Goal: Find specific page/section: Find specific page/section

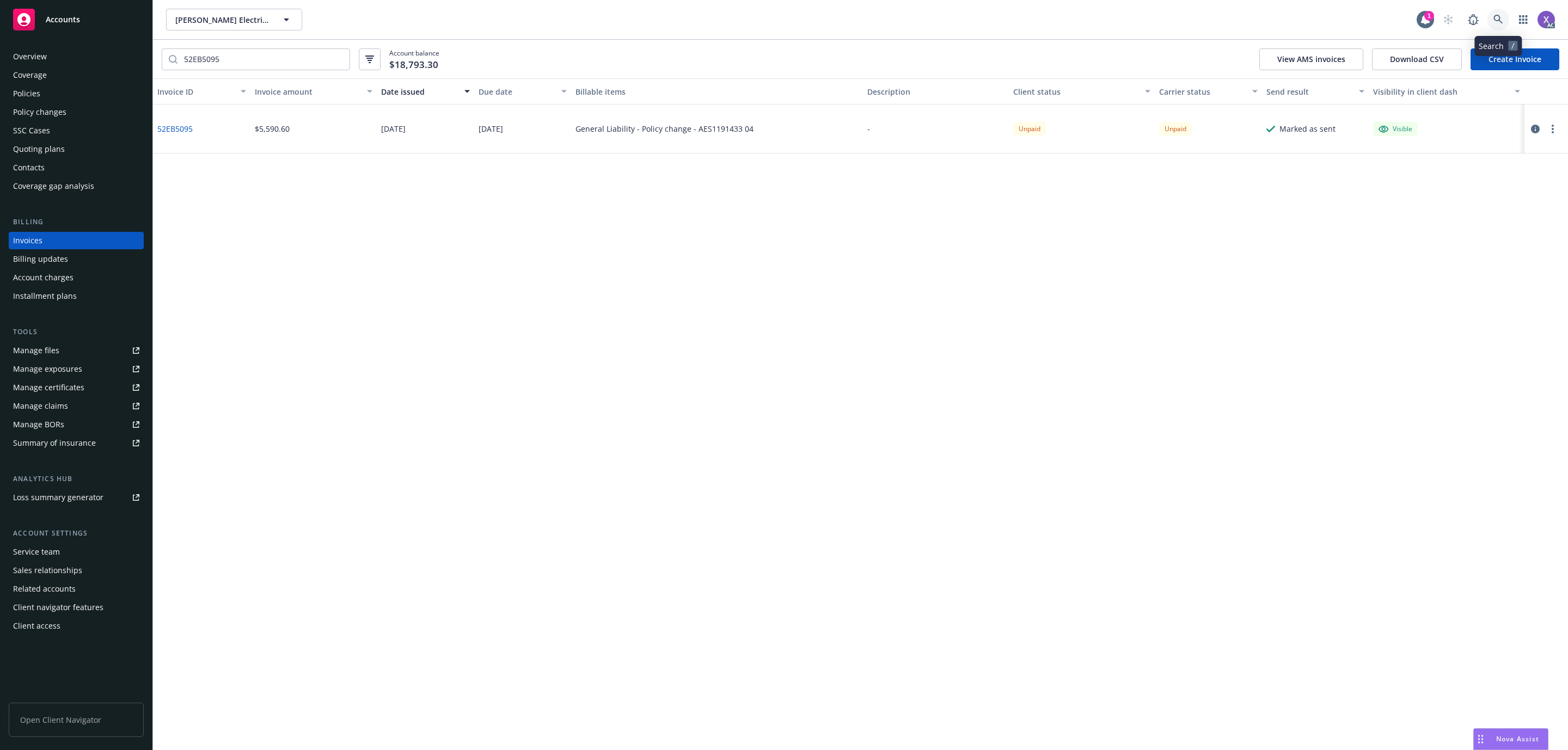
click at [1504, 19] on link at bounding box center [1498, 20] width 22 height 22
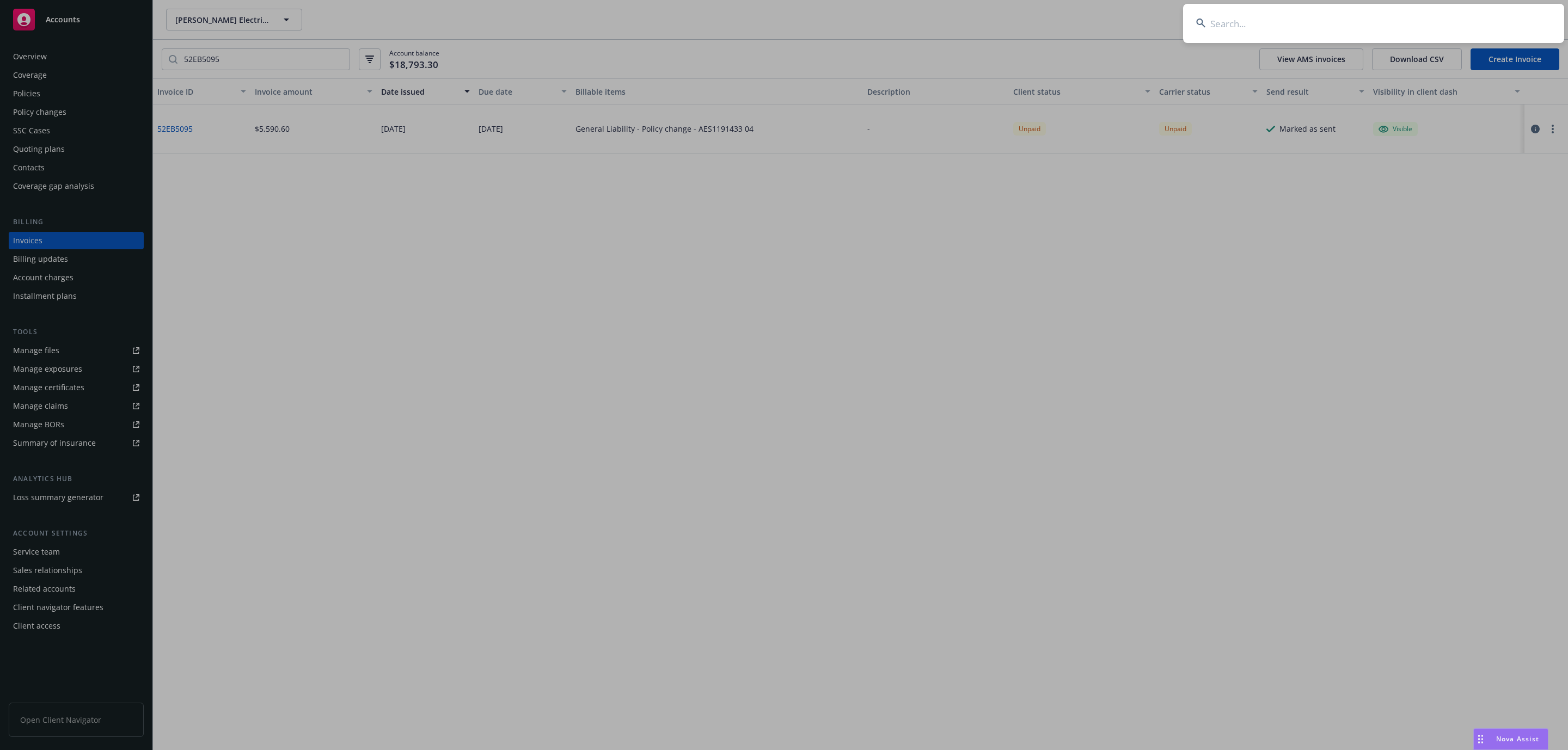
click at [1300, 31] on input at bounding box center [1373, 23] width 381 height 39
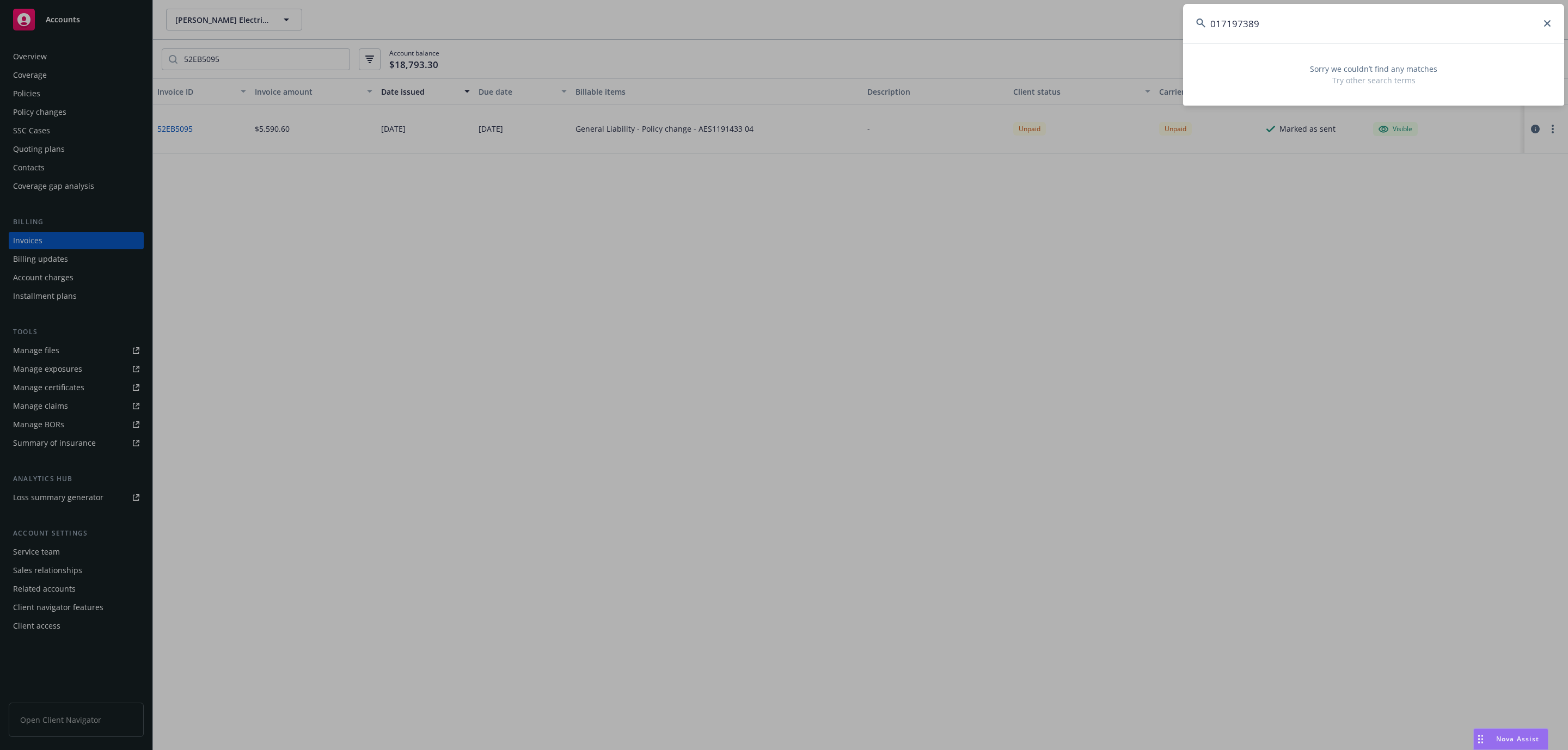
drag, startPoint x: 1282, startPoint y: 25, endPoint x: 1133, endPoint y: 31, distance: 149.1
click at [1133, 31] on div "017197389 Sorry we couldn’t find any matches Try other search terms" at bounding box center [784, 375] width 1568 height 750
paste input "MVP [PERSON_NAME]"
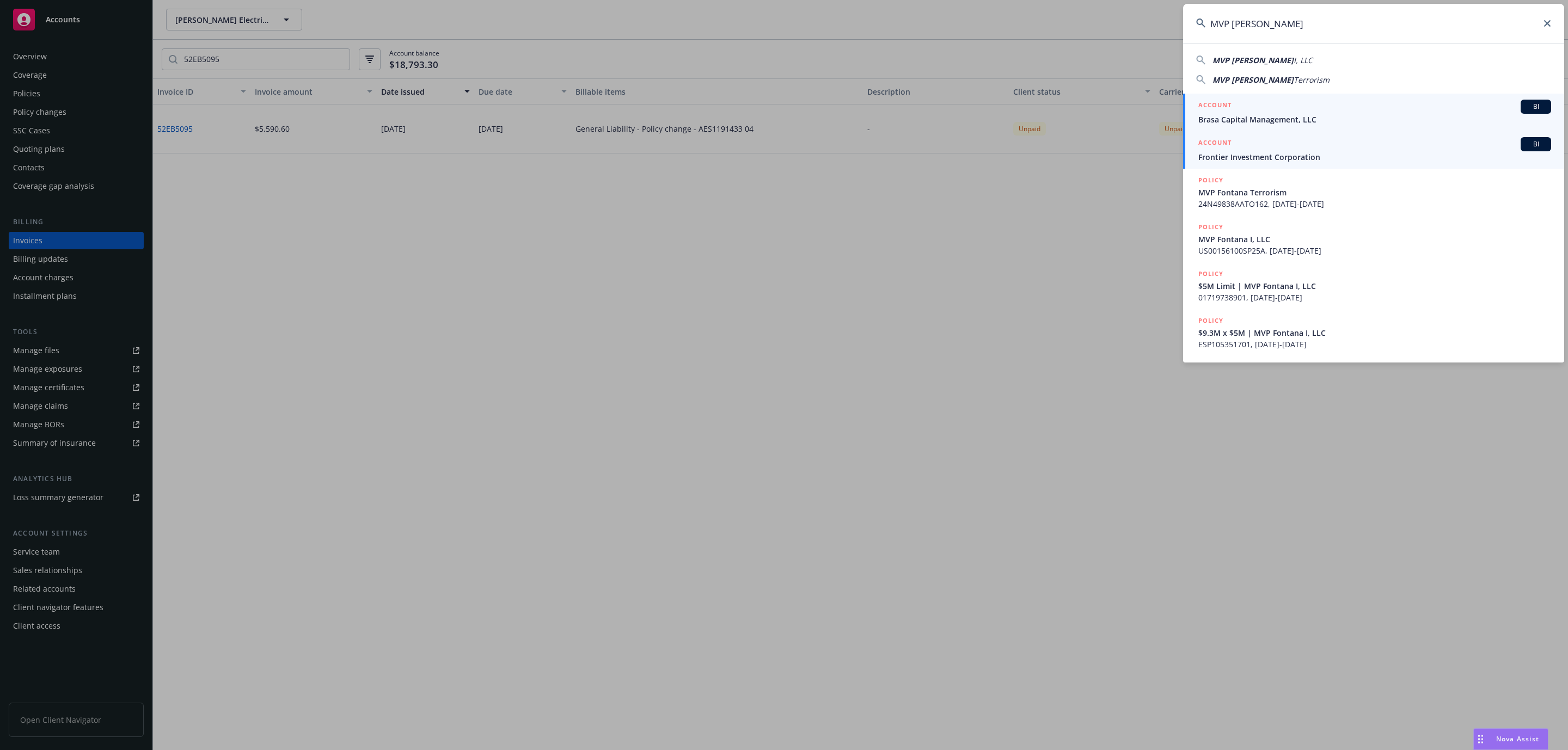
type input "MVP [PERSON_NAME]"
click at [1250, 118] on span "Brasa Capital Management, LLC" at bounding box center [1375, 120] width 353 height 12
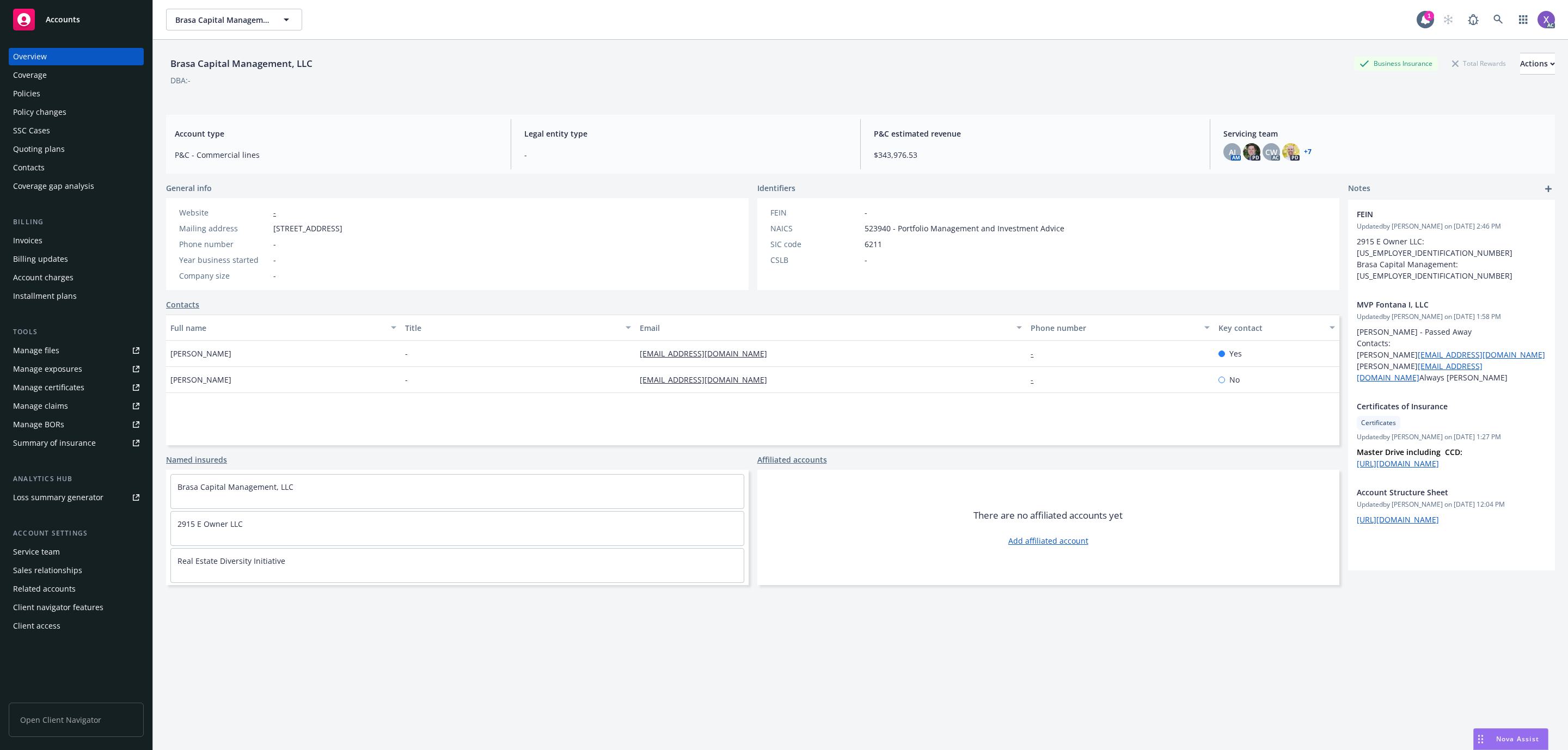
click at [35, 242] on div "Invoices" at bounding box center [28, 240] width 29 height 17
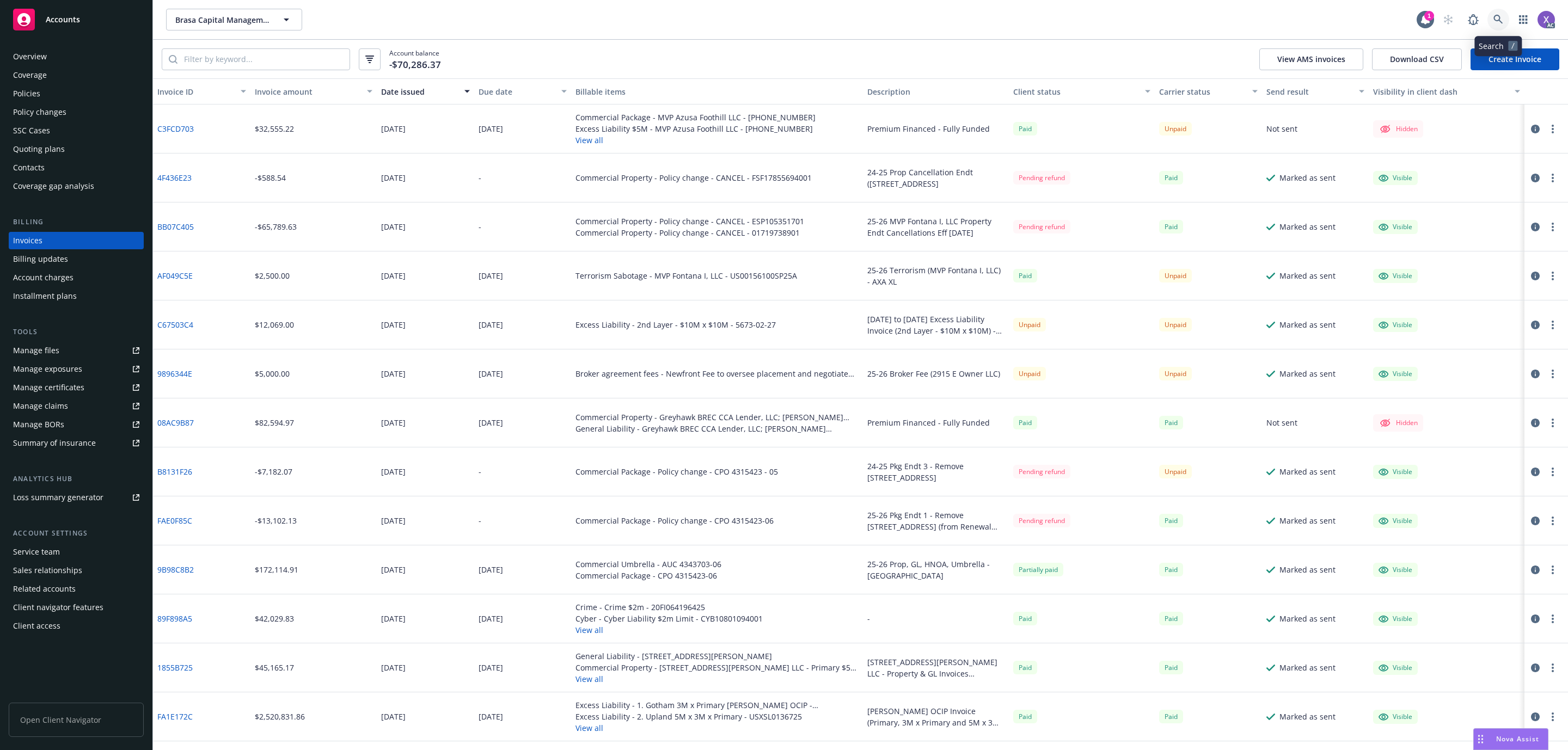
click at [1497, 23] on icon at bounding box center [1498, 19] width 10 height 10
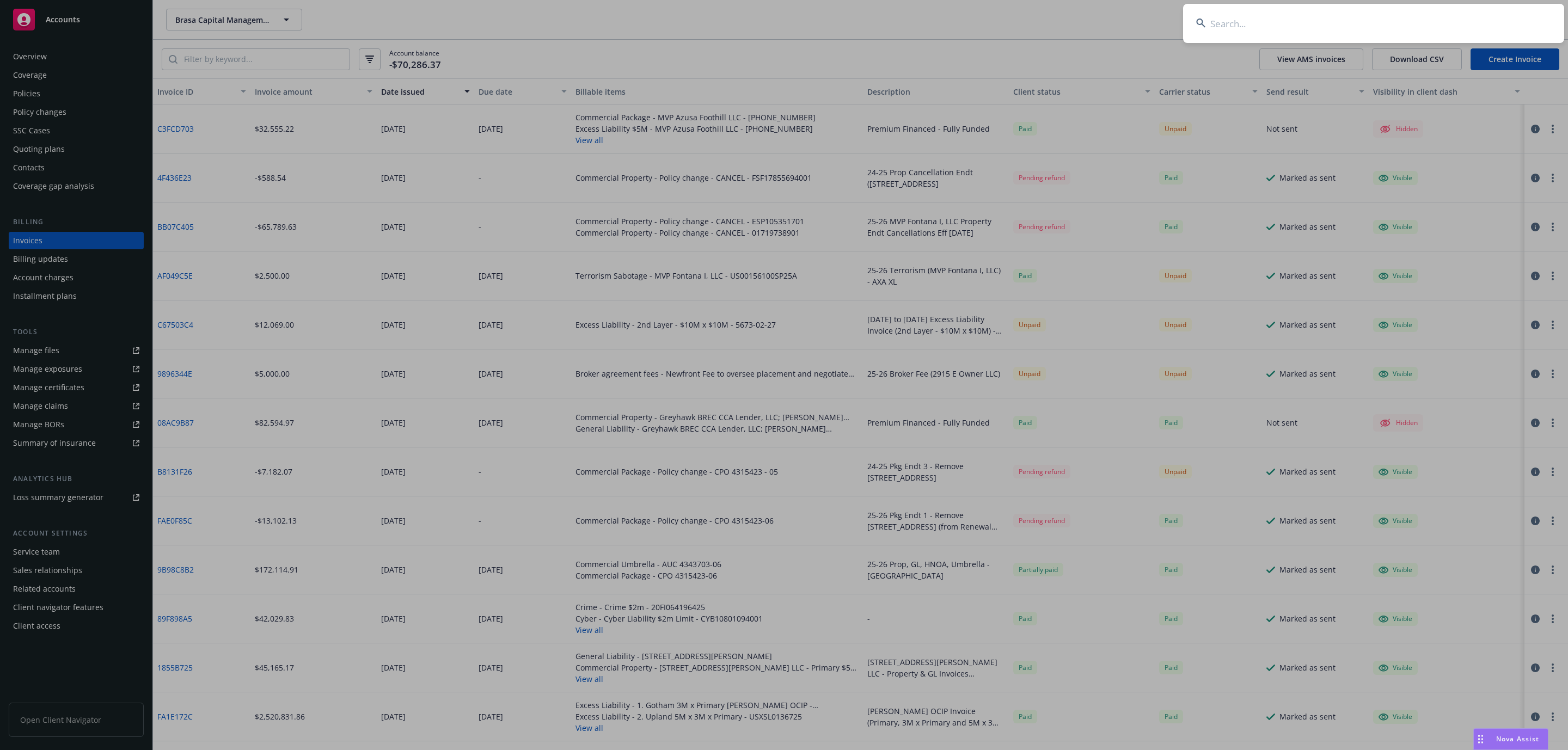
click at [1373, 23] on input at bounding box center [1373, 23] width 381 height 39
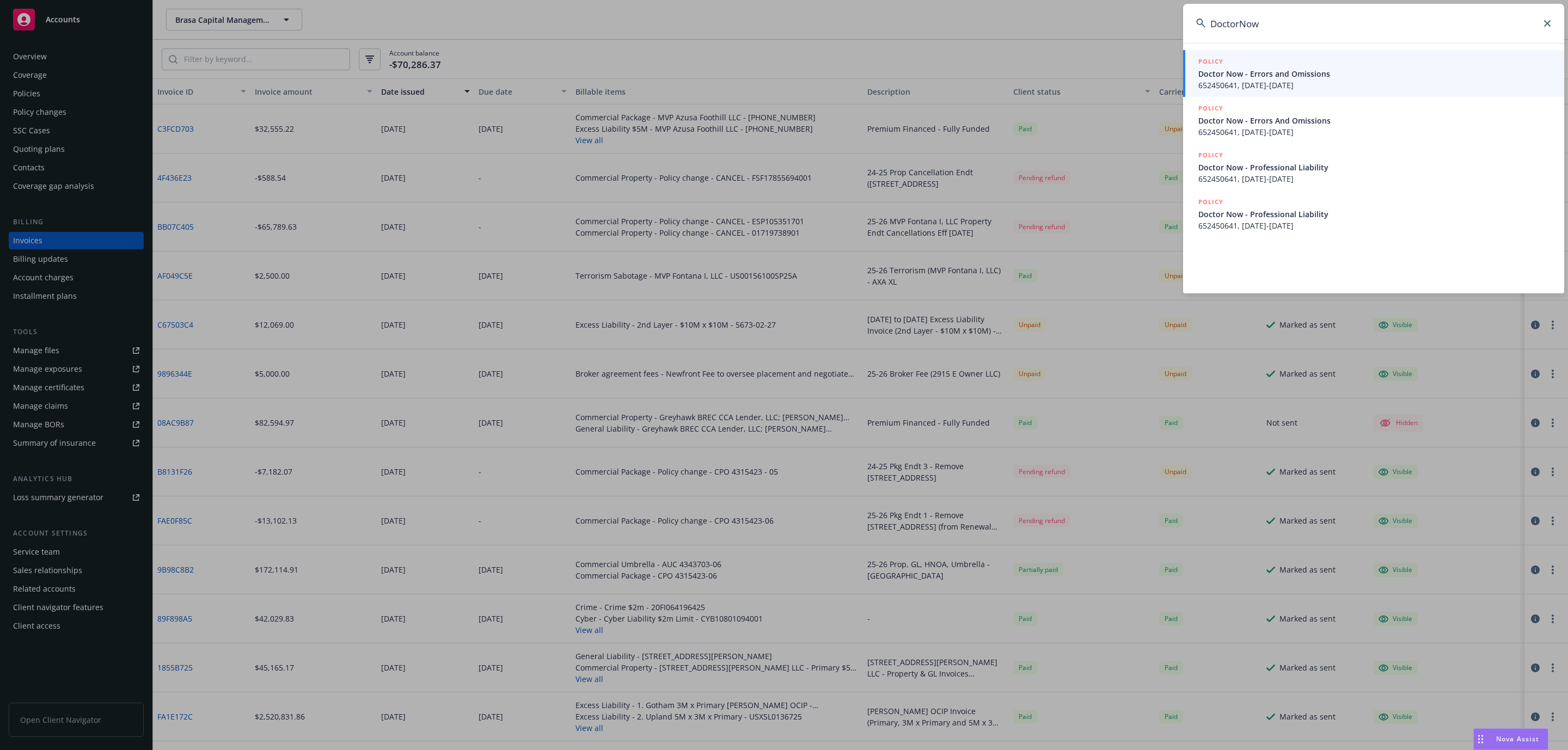
type input "DoctorNow"
click at [1240, 77] on span "Doctor Now - Errors and Omissions" at bounding box center [1375, 74] width 353 height 12
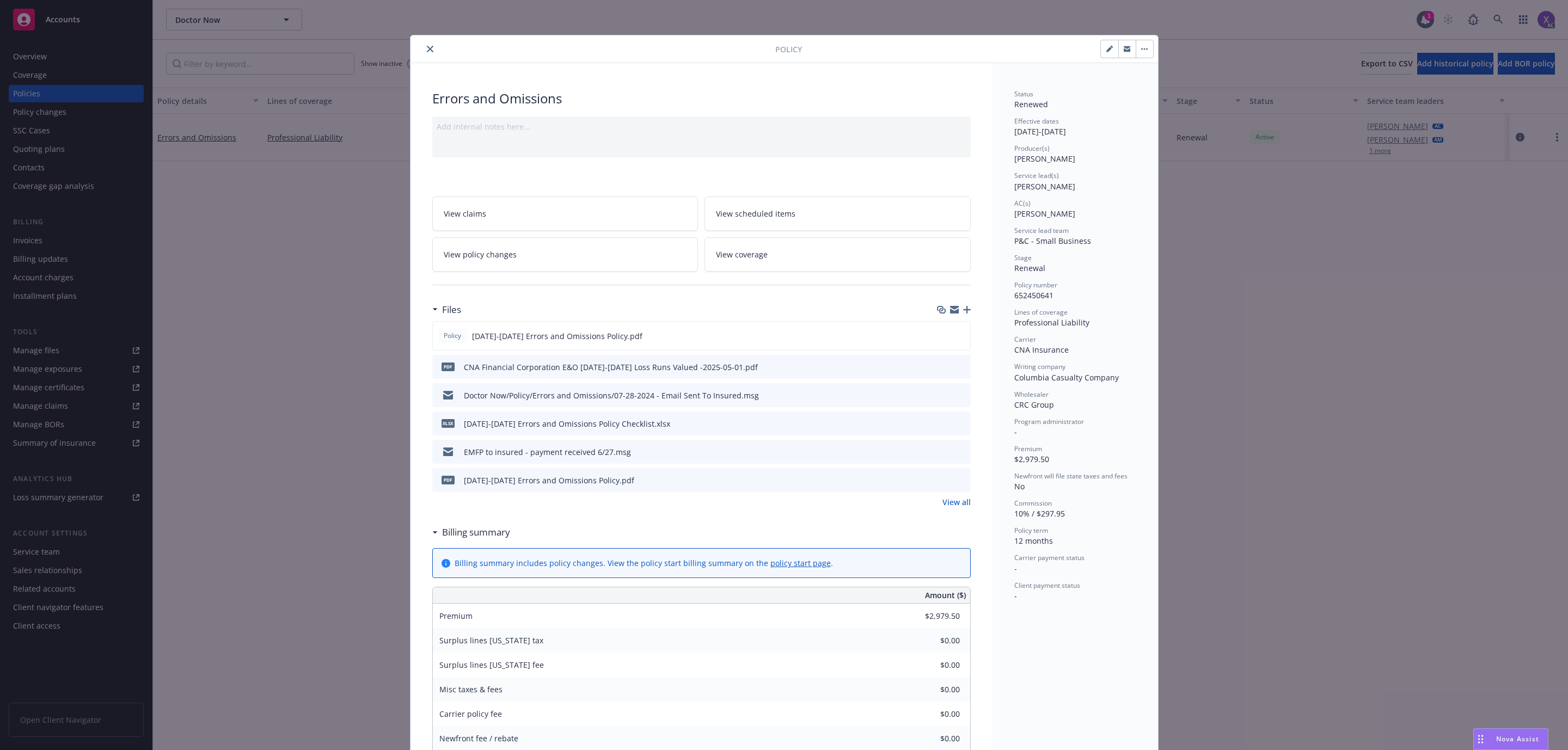
click at [427, 49] on icon "close" at bounding box center [430, 49] width 6 height 6
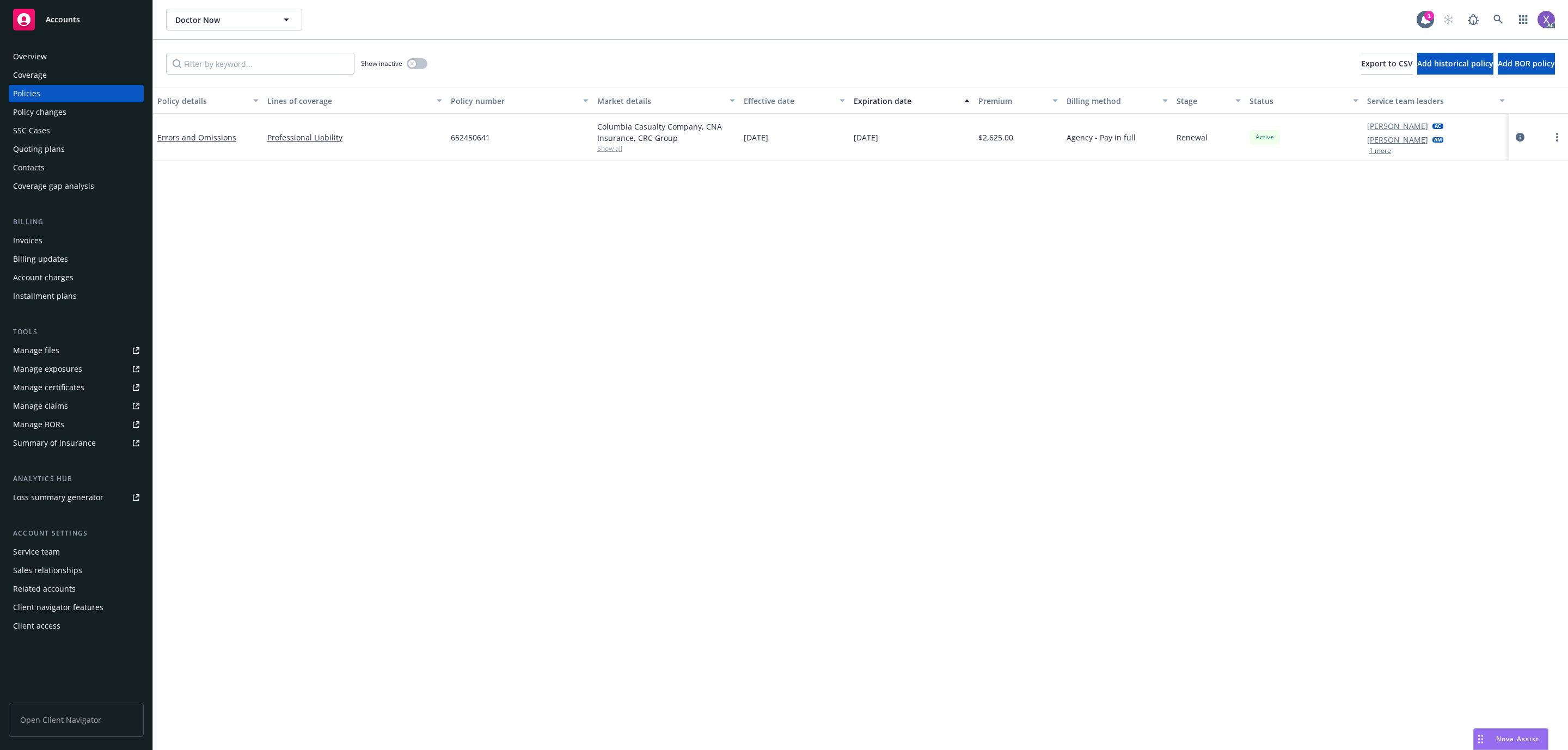
click at [28, 242] on div "Invoices" at bounding box center [28, 240] width 29 height 17
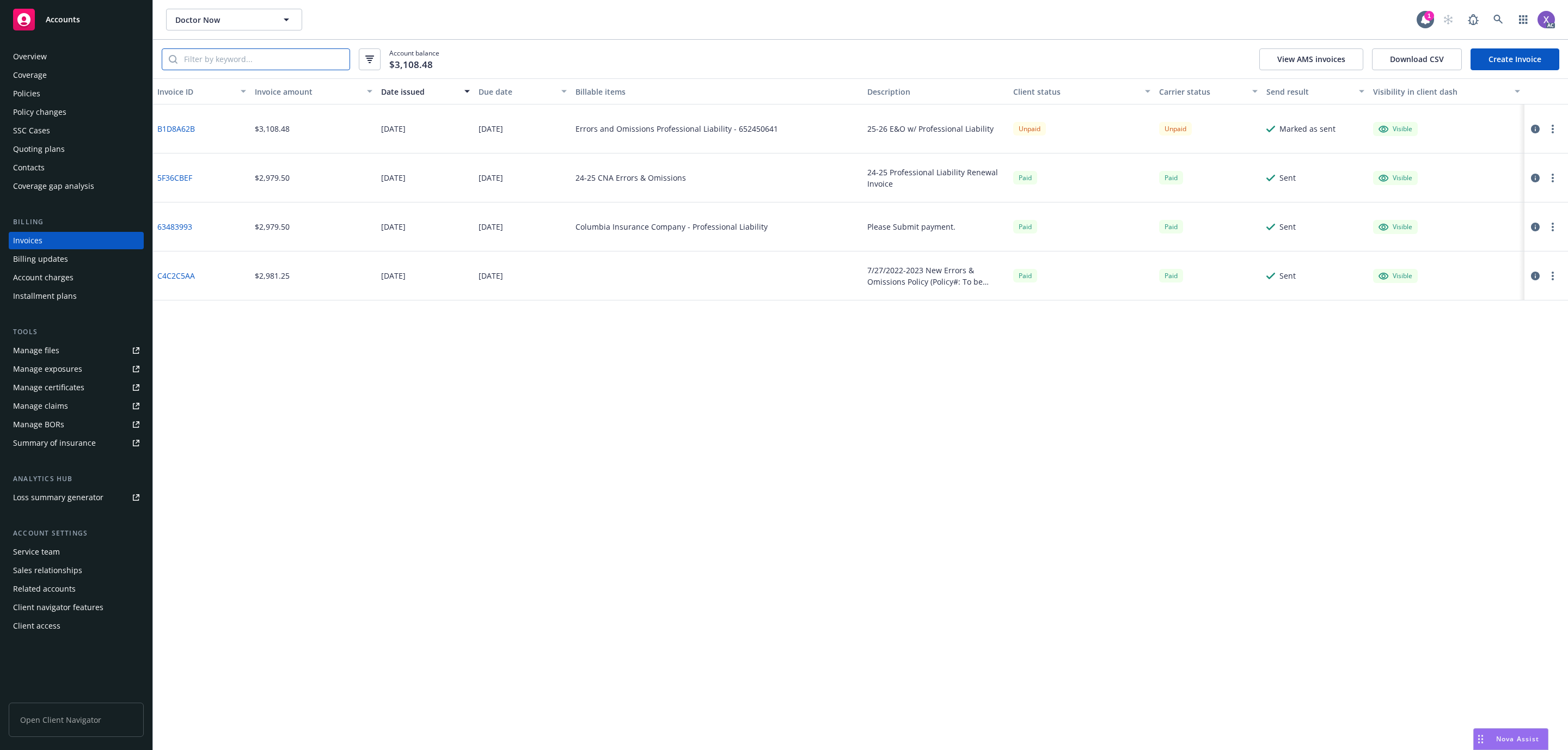
click at [264, 67] on input "search" at bounding box center [263, 60] width 172 height 20
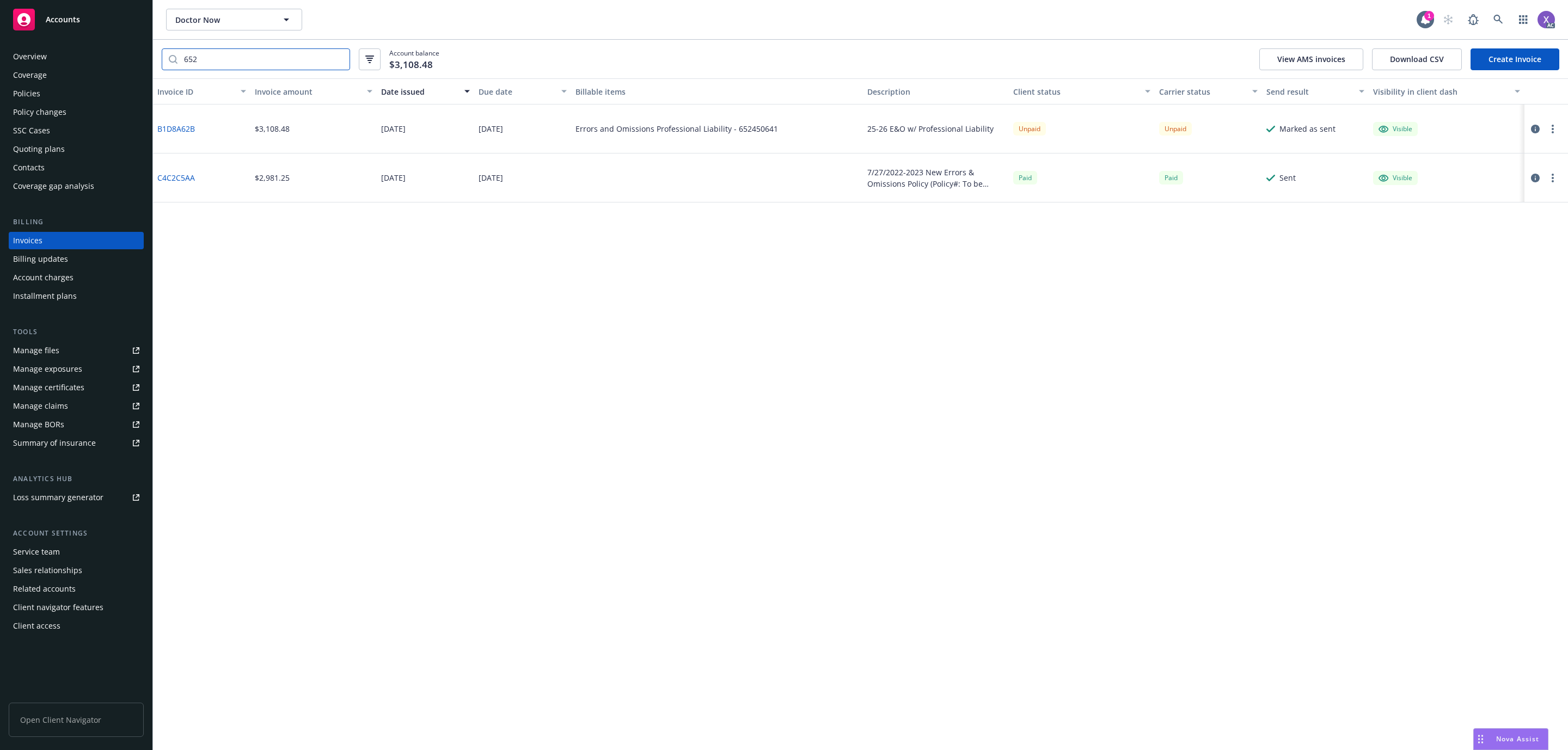
type input "652"
click at [30, 87] on div "Policies" at bounding box center [26, 93] width 28 height 17
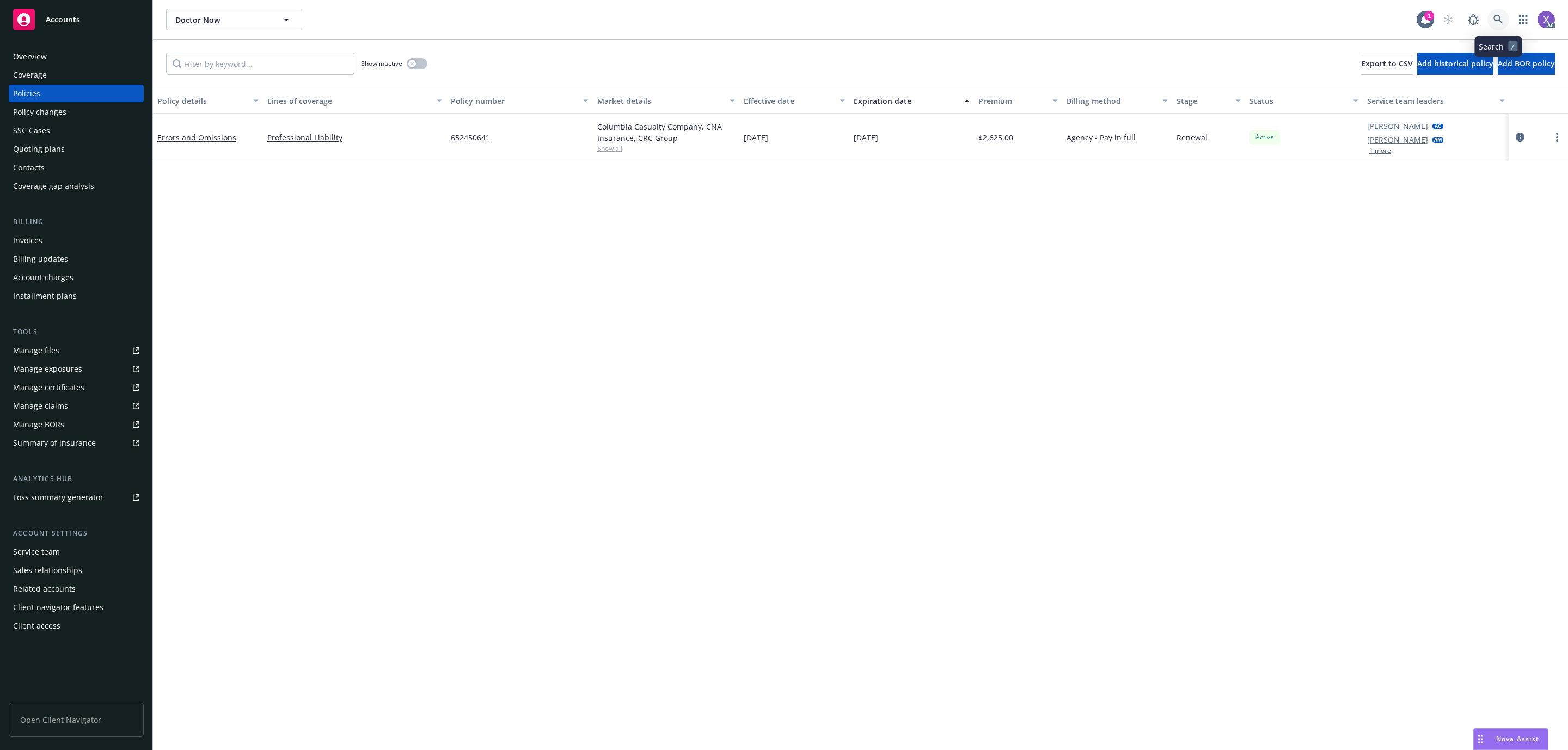
click at [1496, 20] on icon at bounding box center [1498, 19] width 10 height 10
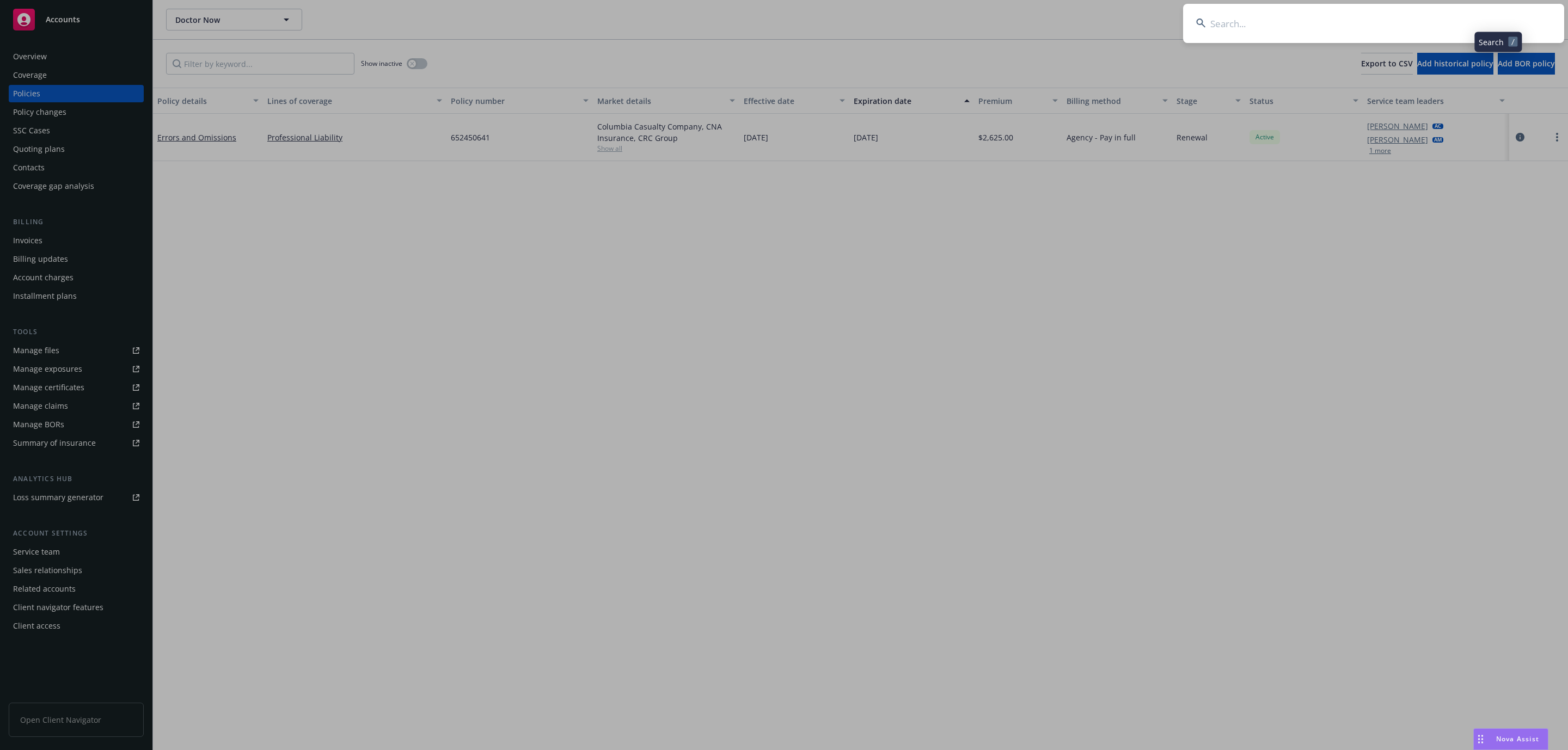
click at [1386, 38] on input at bounding box center [1373, 23] width 381 height 39
type input "Fisher Lynch"
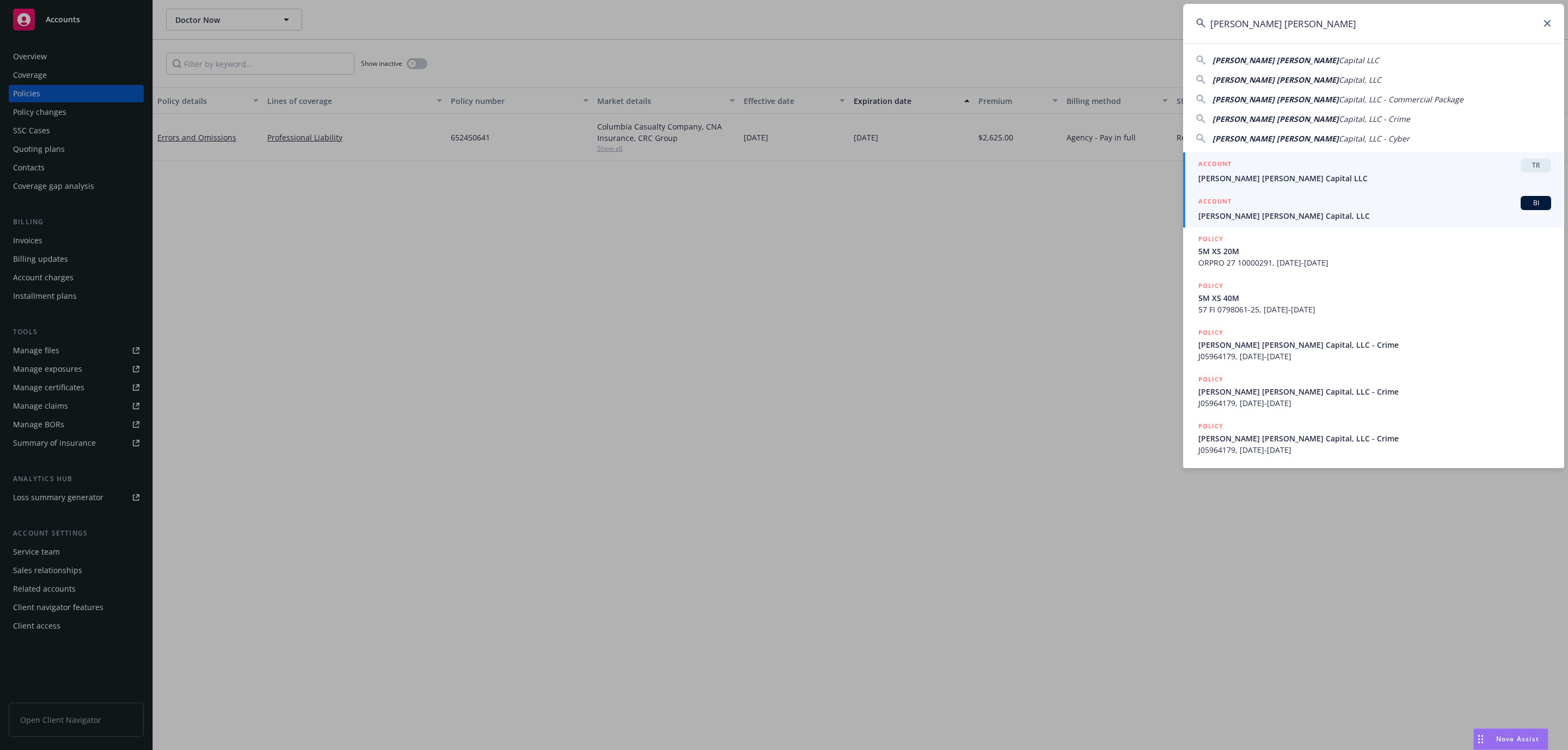
click at [1274, 217] on span "Fisher Lynch Capital, LLC" at bounding box center [1375, 216] width 353 height 12
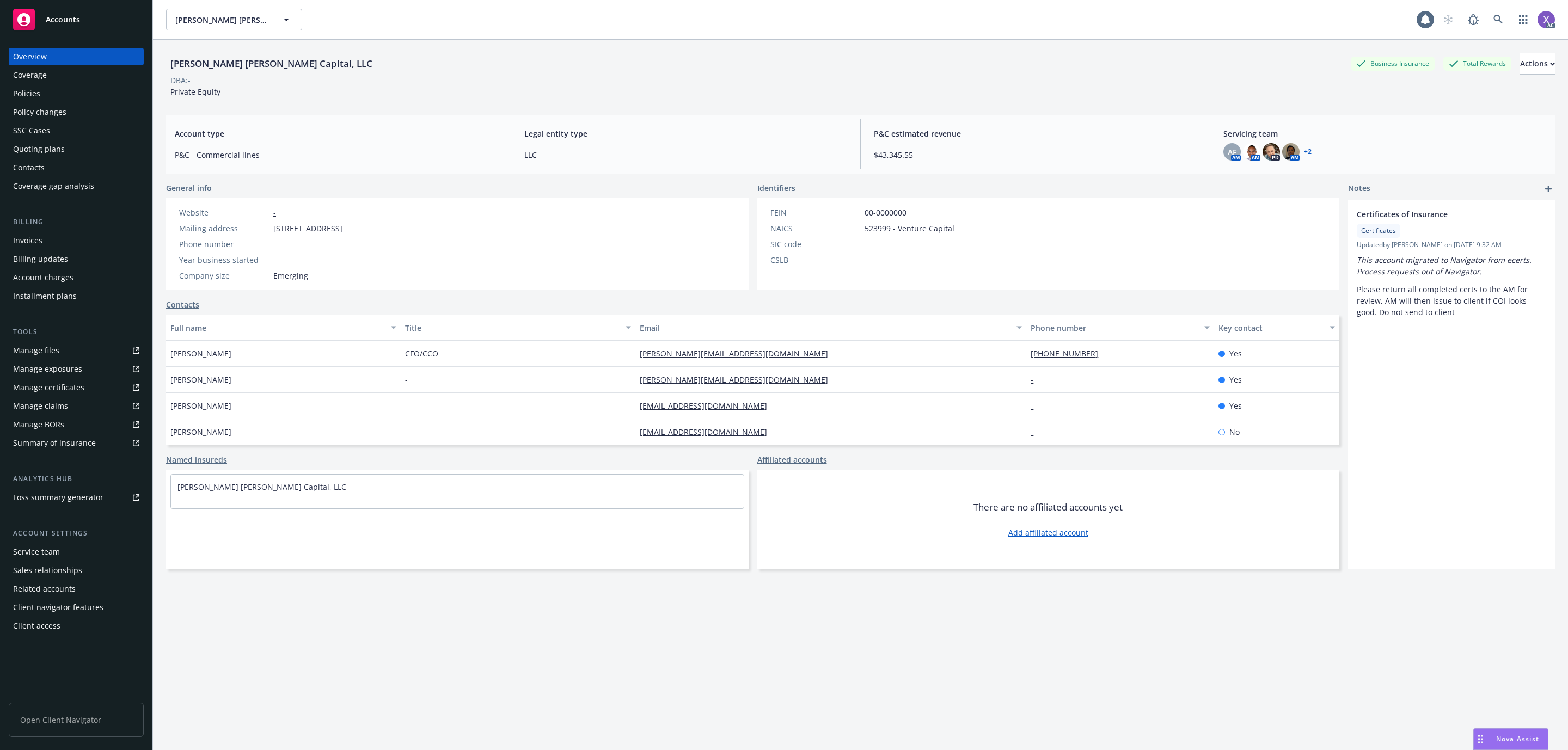
click at [28, 242] on div "Invoices" at bounding box center [28, 240] width 29 height 17
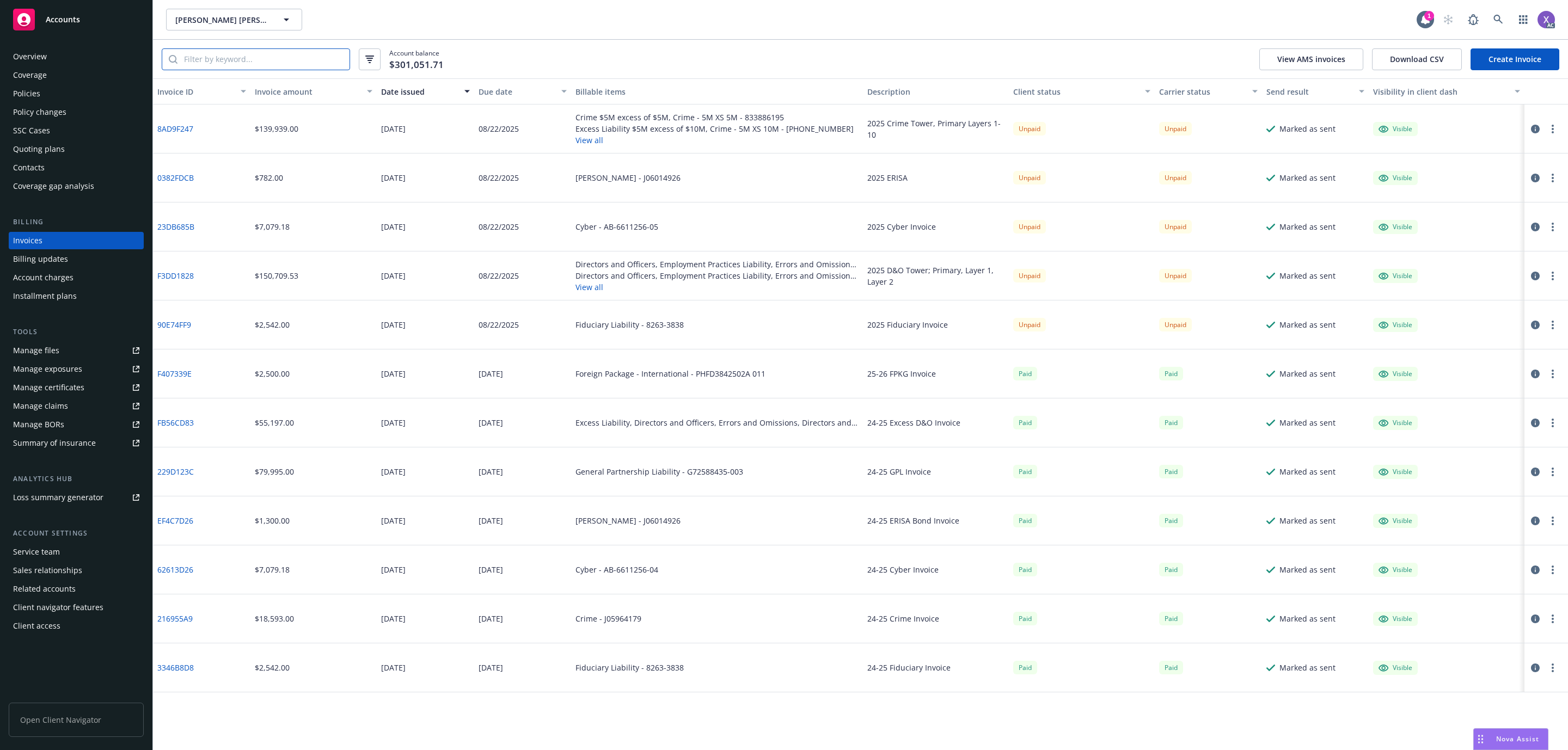
click at [252, 60] on input "search" at bounding box center [263, 60] width 172 height 20
paste input "G72588435004"
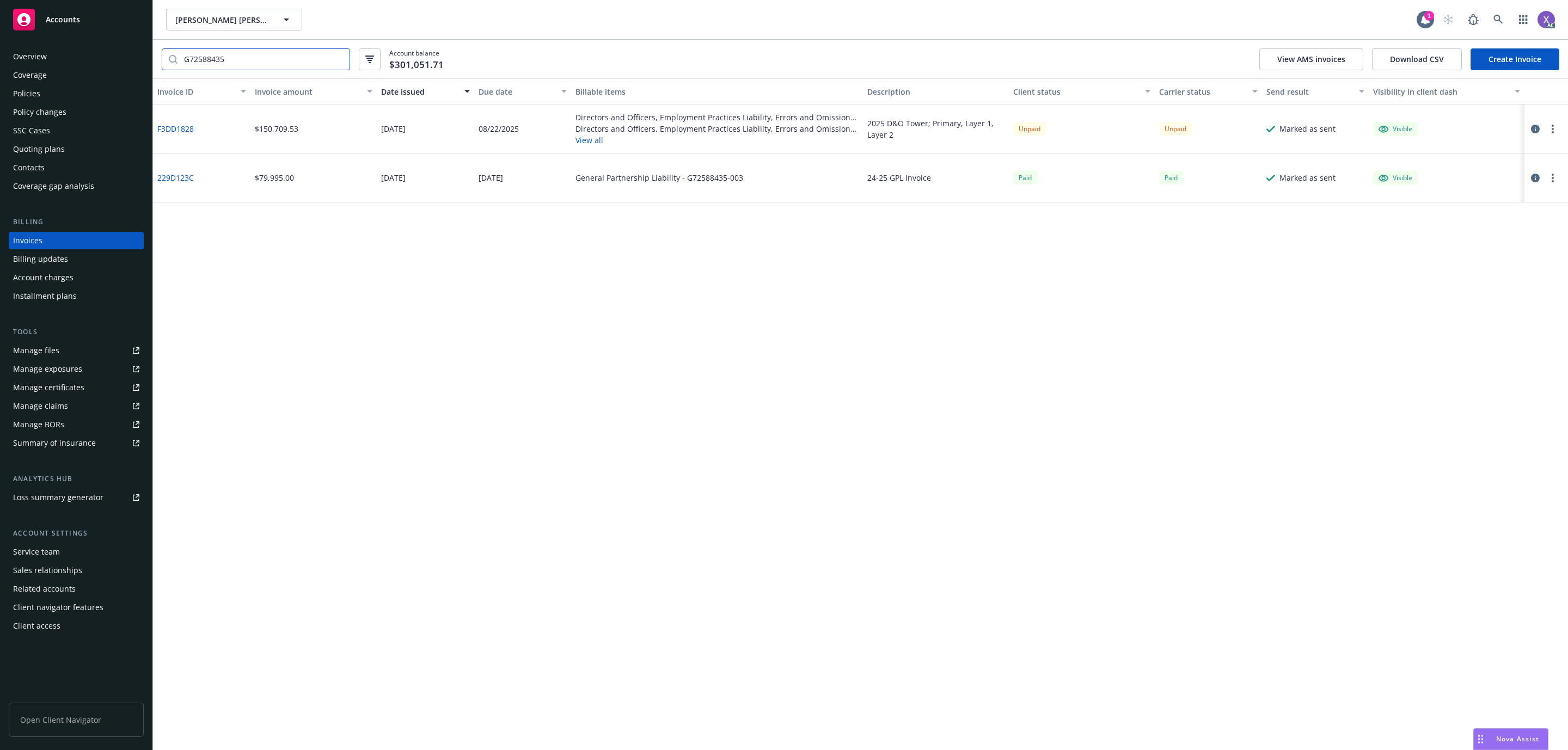
type input "G72588435"
click at [172, 131] on link "F3DD1828" at bounding box center [175, 129] width 36 height 12
click at [33, 90] on div "Policies" at bounding box center [26, 93] width 28 height 17
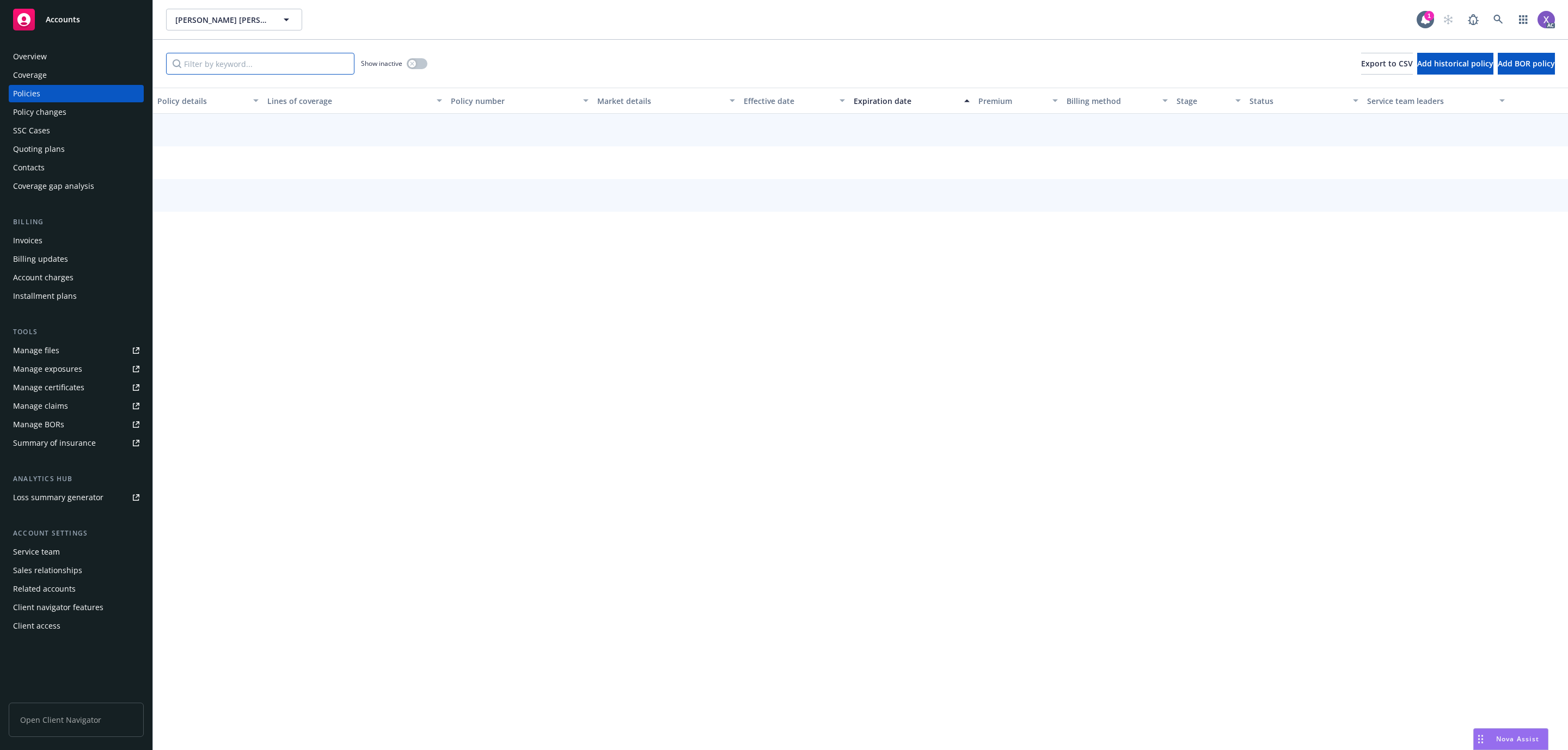
click at [307, 61] on input "Filter by keyword..." at bounding box center [260, 63] width 188 height 22
paste input "G72588435004"
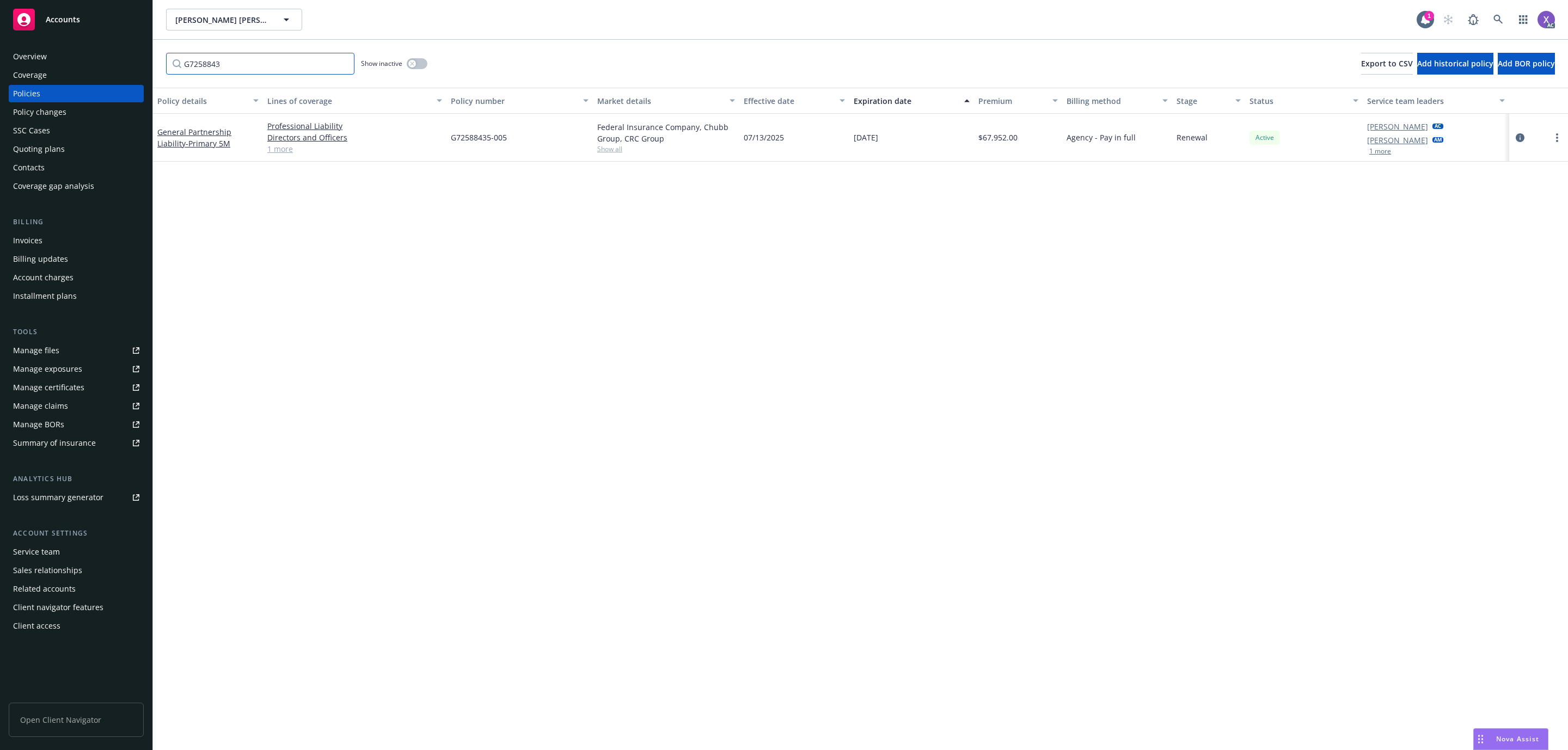
type input "G7258843"
click at [1493, 12] on link at bounding box center [1498, 20] width 22 height 22
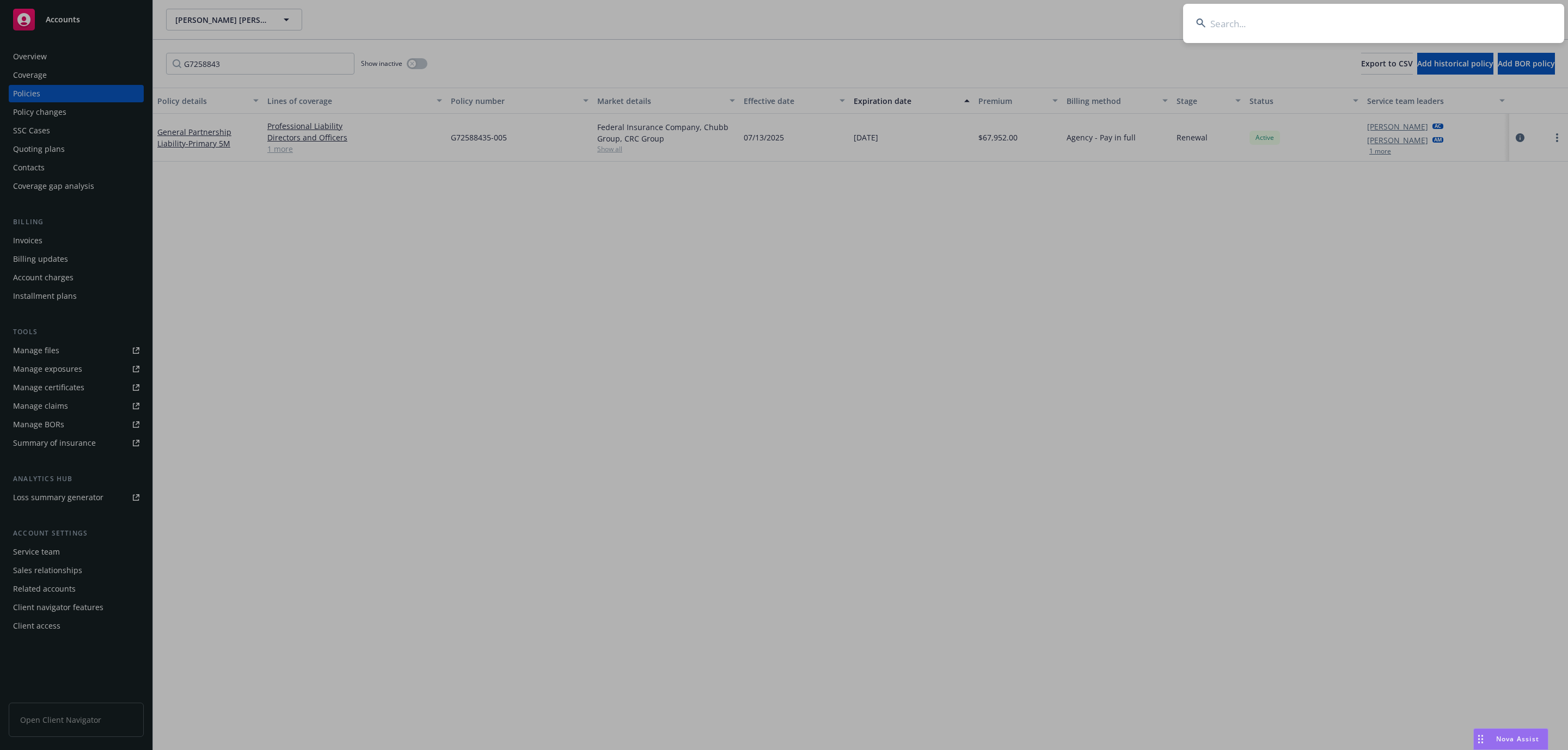
click at [1348, 29] on input at bounding box center [1373, 23] width 381 height 39
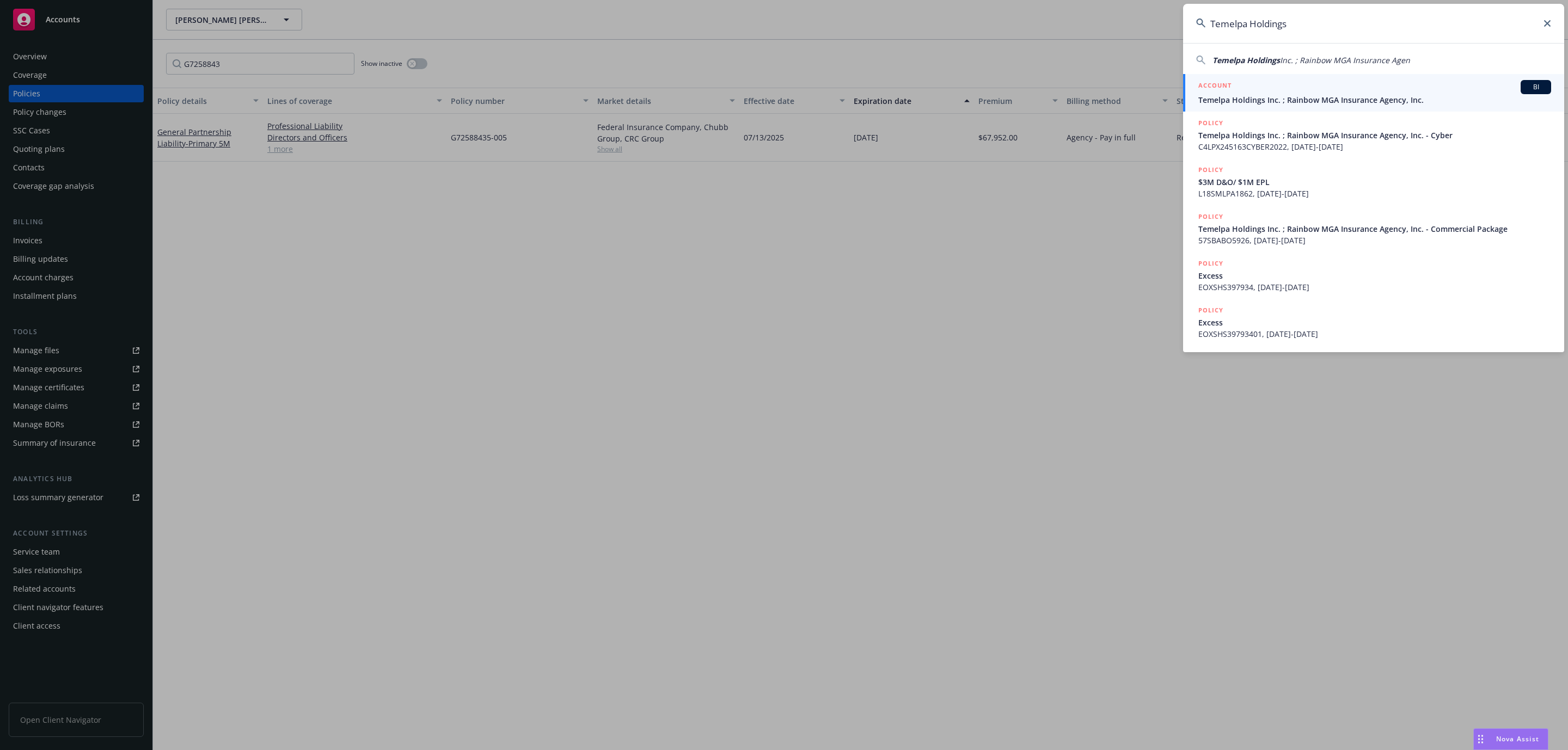
type input "Temelpa Holdings"
click at [1235, 102] on span "Temelpa Holdings Inc. ; Rainbow MGA Insurance Agency, Inc." at bounding box center [1375, 100] width 353 height 12
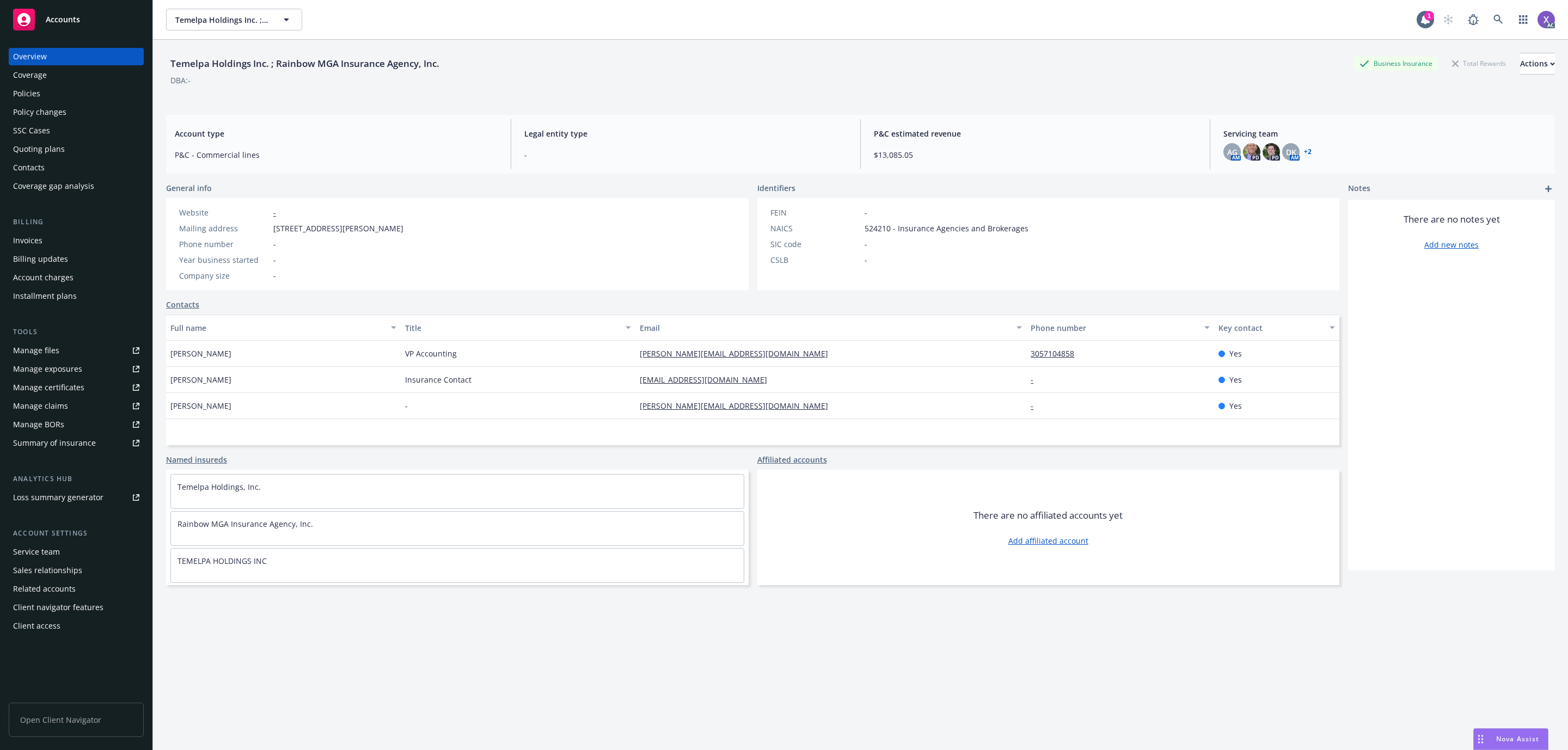
click at [29, 237] on div "Invoices" at bounding box center [28, 240] width 29 height 17
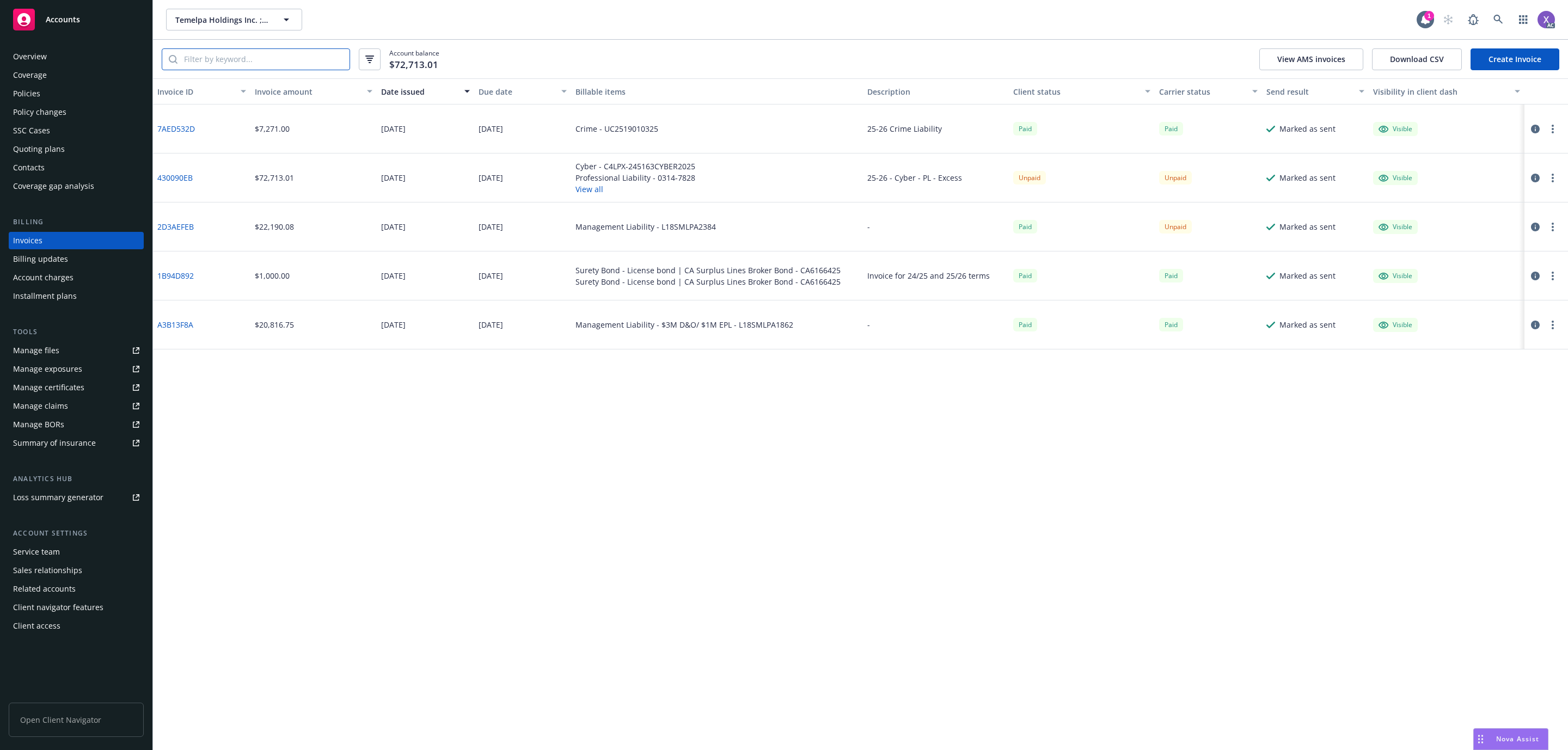
click at [235, 65] on input "search" at bounding box center [263, 60] width 172 height 20
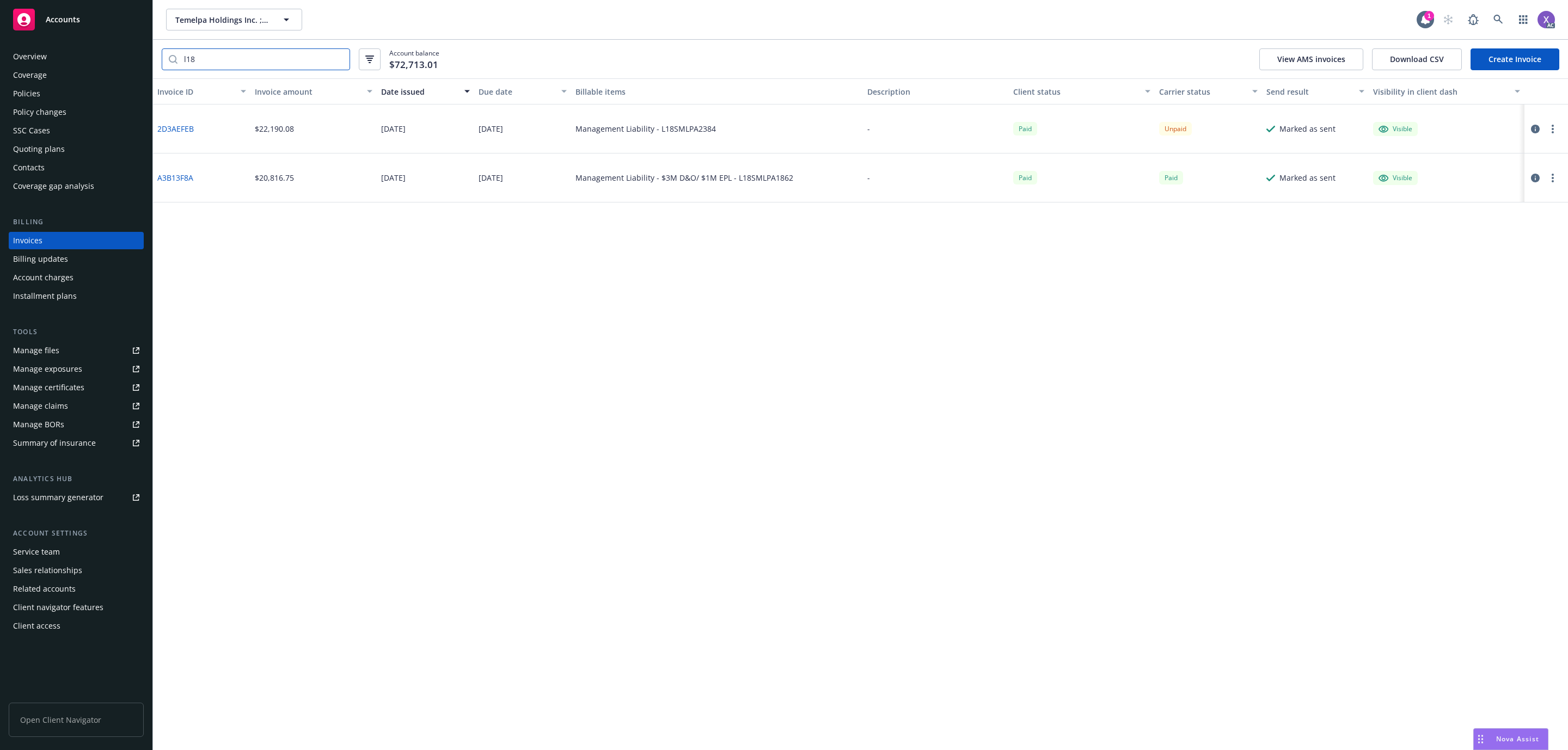
type input "l18"
